Goal: Information Seeking & Learning: Learn about a topic

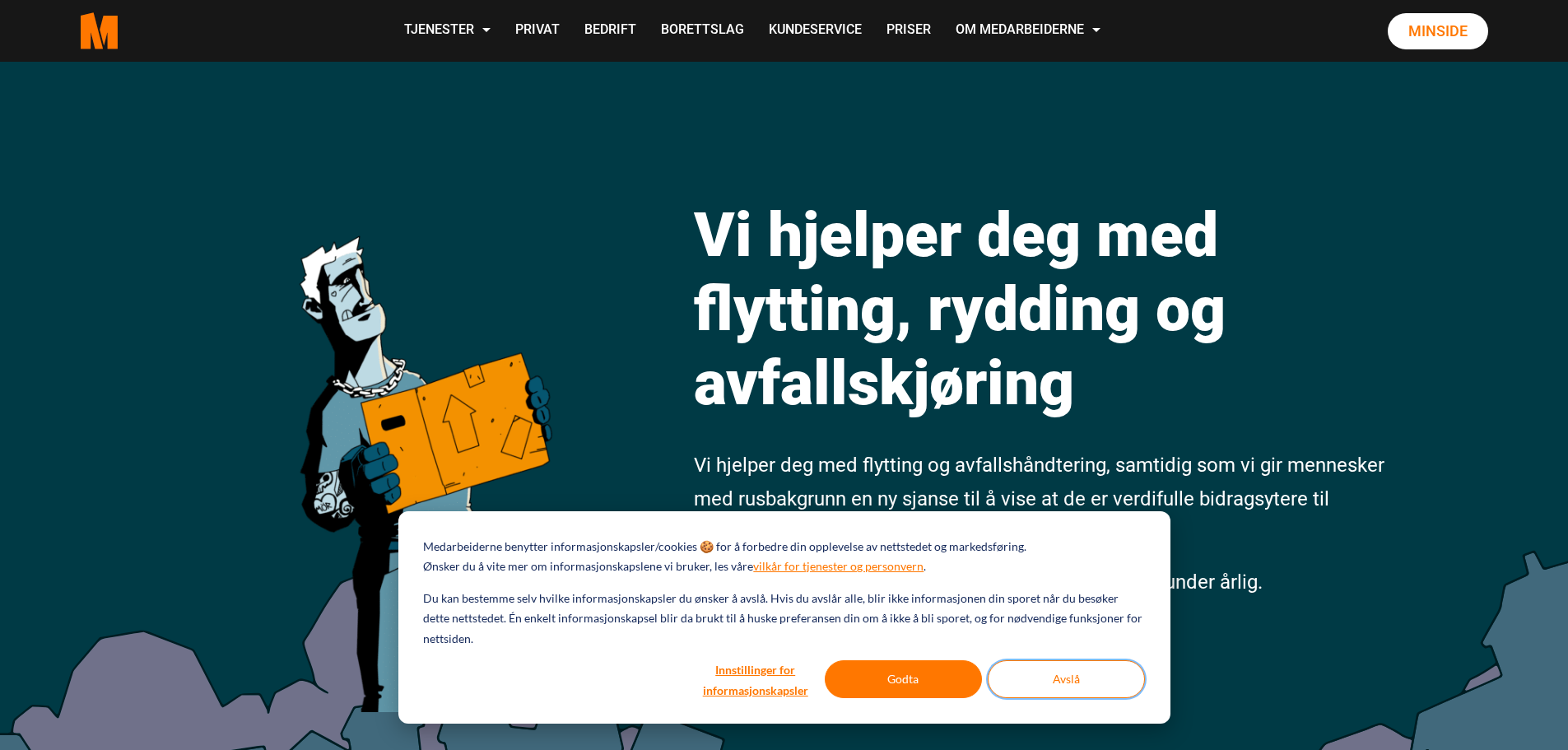
click at [1068, 670] on button "Avslå" at bounding box center [1066, 679] width 157 height 38
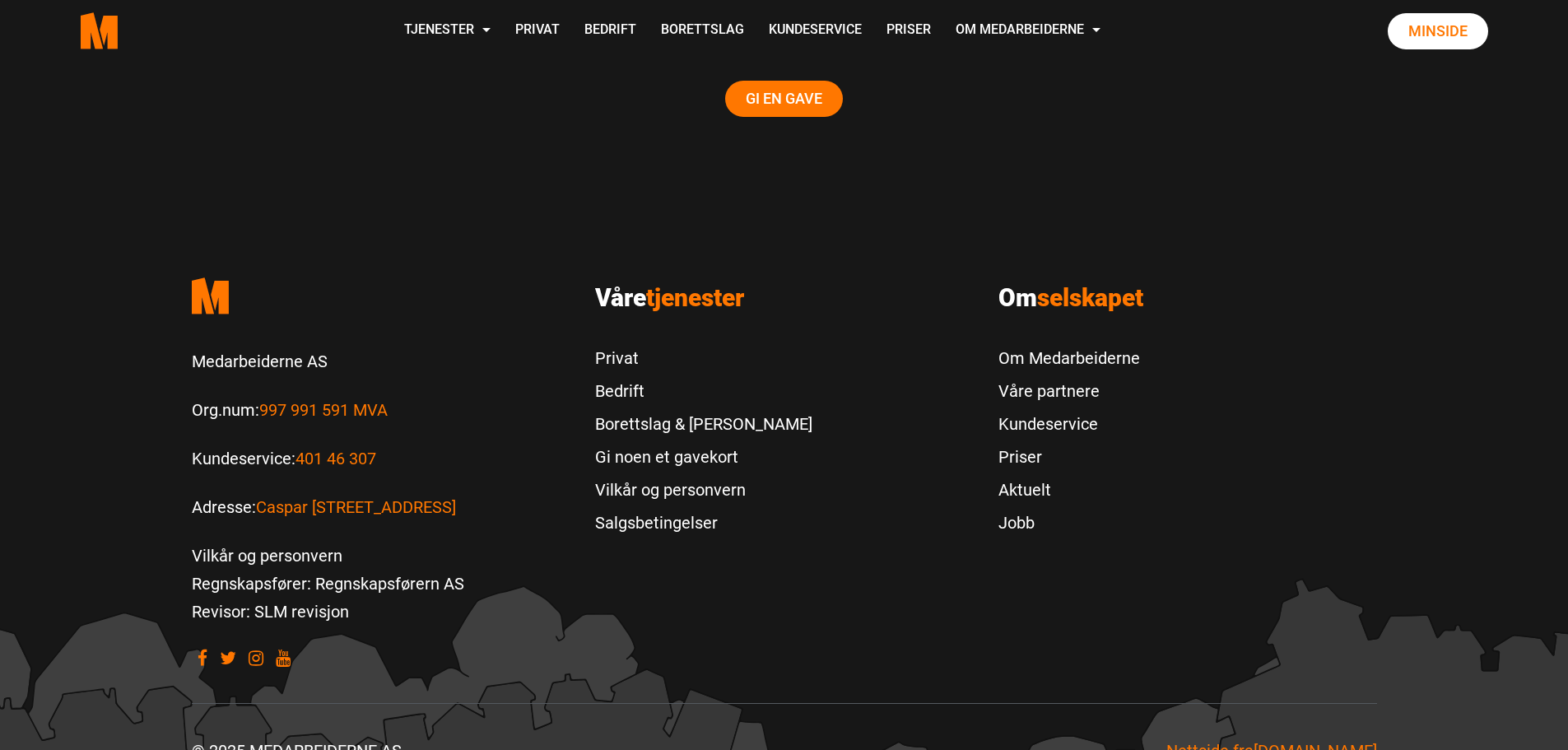
scroll to position [3526, 0]
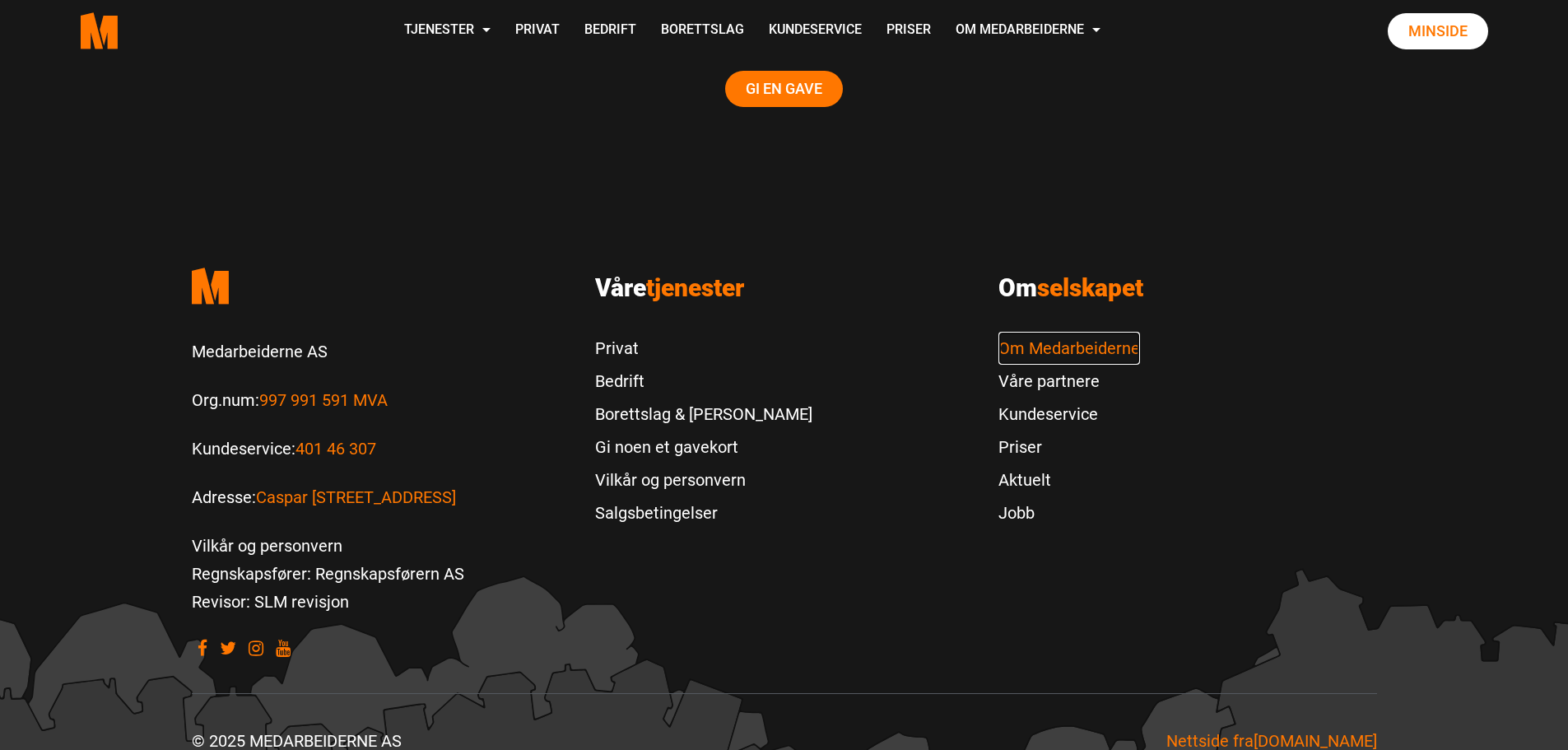
click at [1066, 332] on link "Om Medarbeiderne" at bounding box center [1069, 348] width 142 height 33
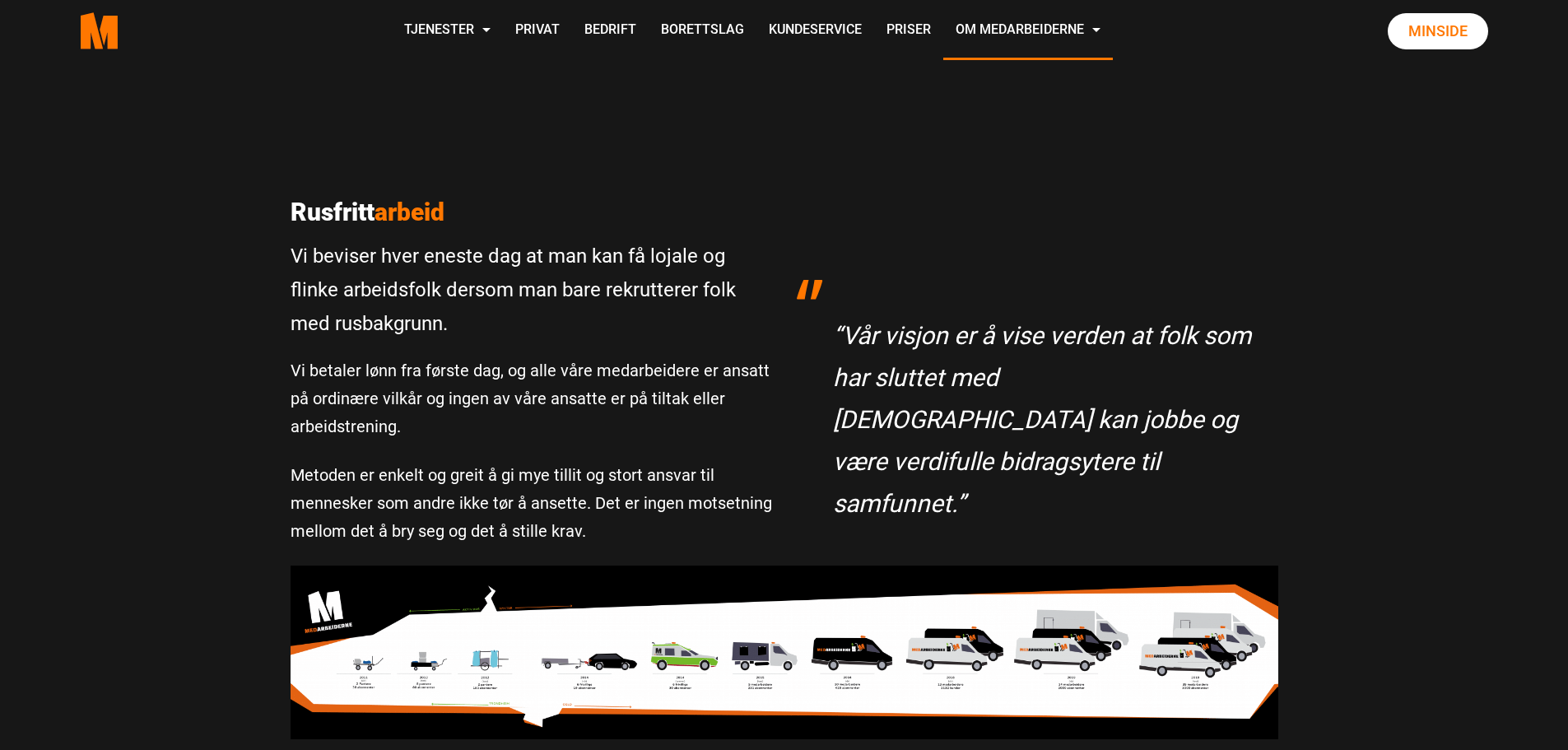
scroll to position [392, 0]
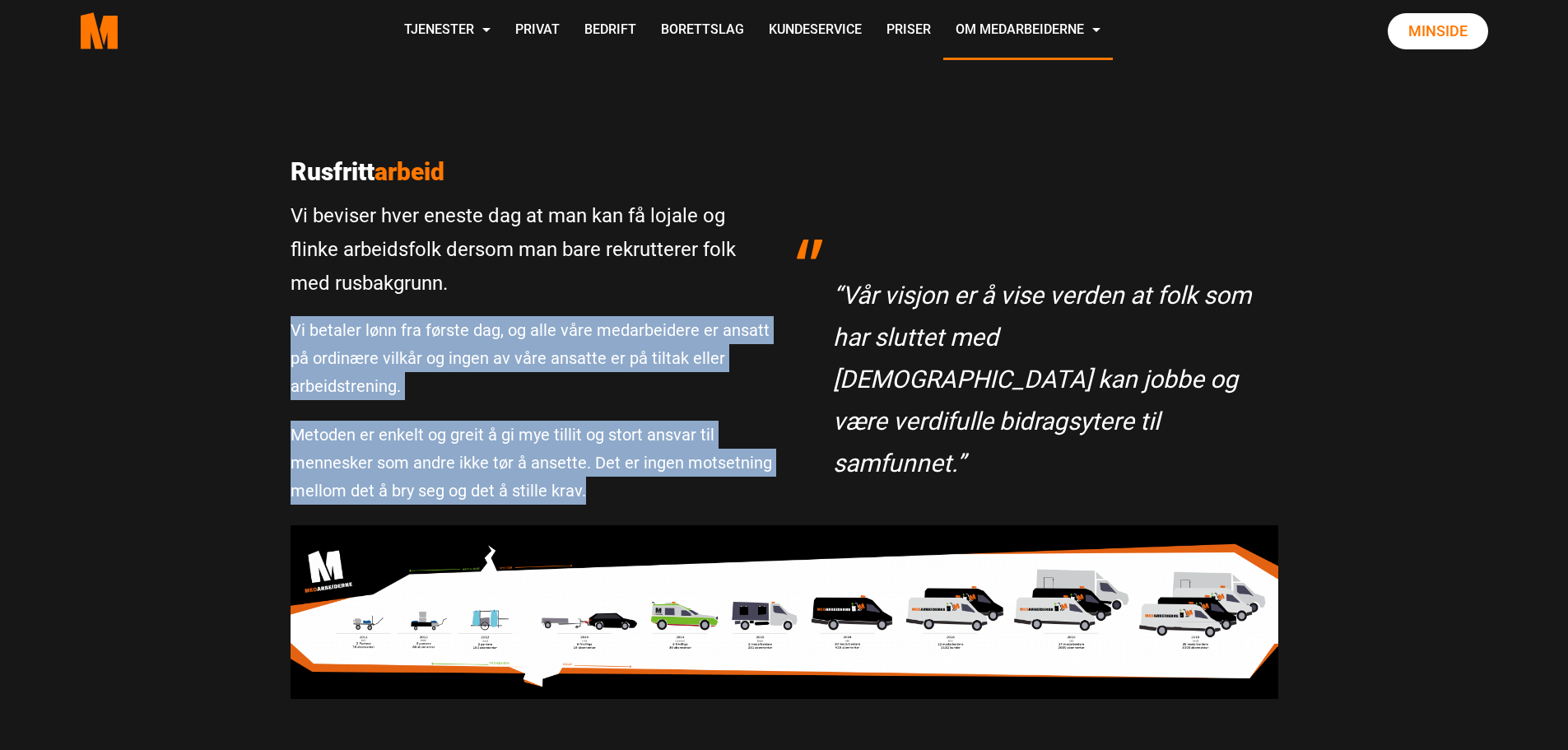
drag, startPoint x: 585, startPoint y: 494, endPoint x: 274, endPoint y: 336, distance: 348.8
click at [290, 335] on div "Rusfritt arbeid Vi beviser hver eneste dag at man kan få lojale og flinke arbei…" at bounding box center [531, 341] width 506 height 368
copy div "Vi betaler lønn fra første dag, og alle våre medarbeidere er ansatt på ordinære…"
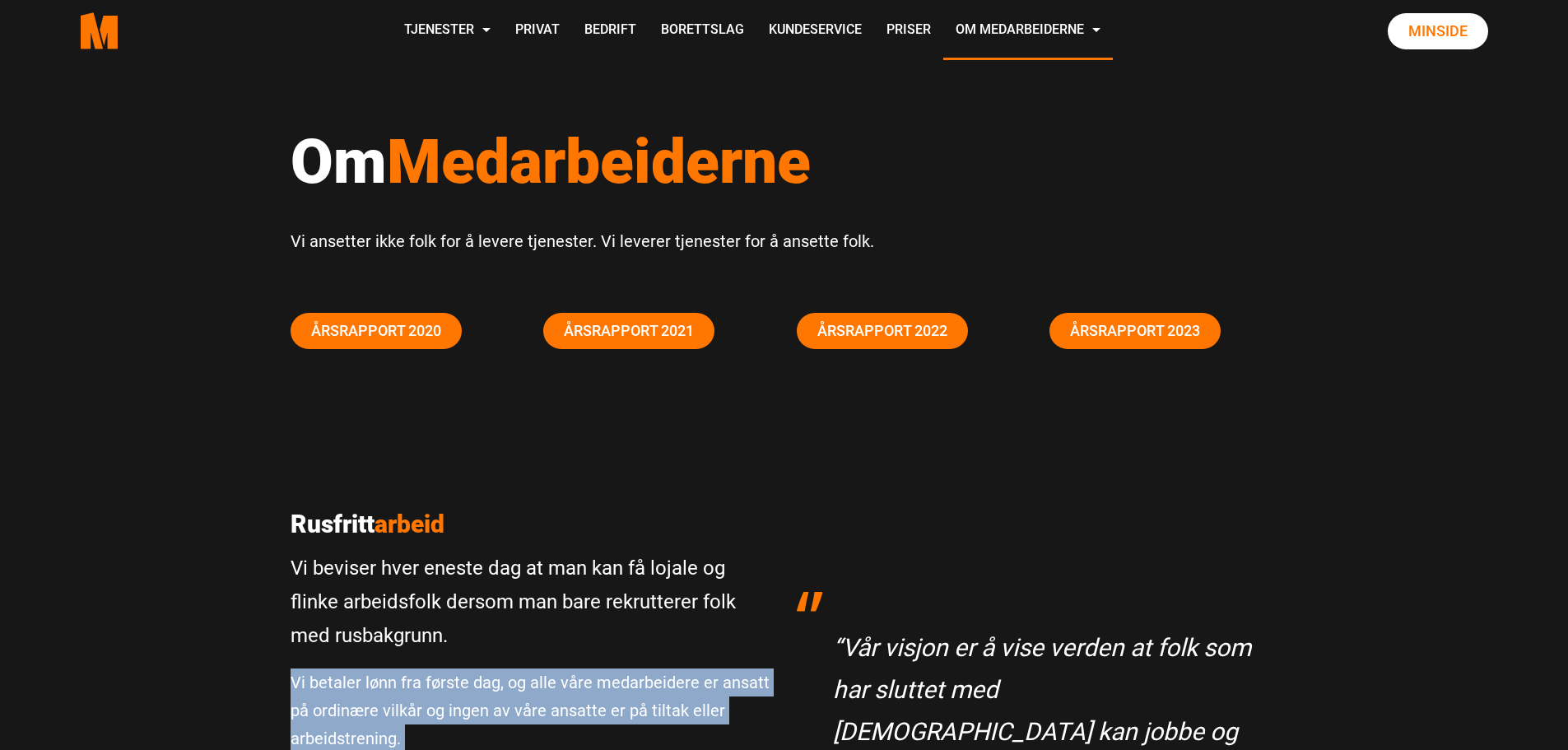
scroll to position [0, 0]
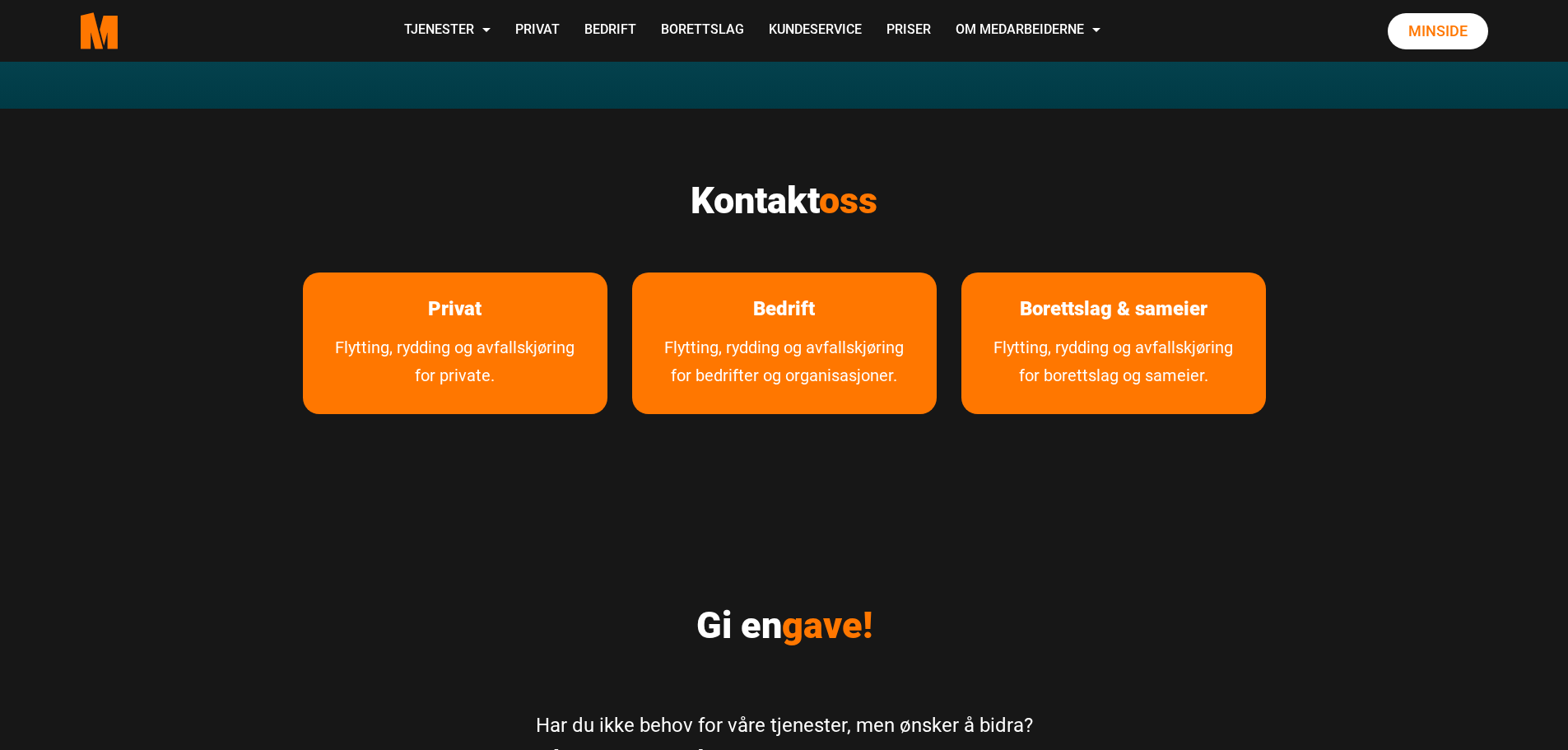
scroll to position [2796, 0]
